Goal: Obtain resource: Download file/media

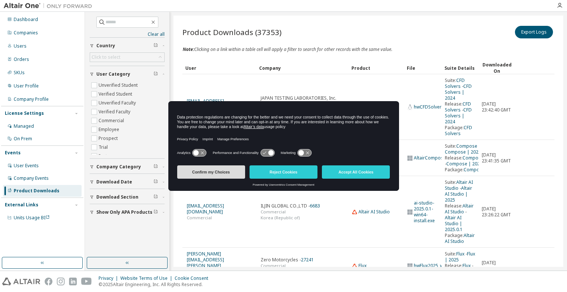
click at [215, 173] on button "Confirm my Choices" at bounding box center [211, 171] width 68 height 13
